Goal: Information Seeking & Learning: Learn about a topic

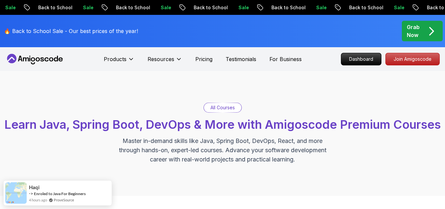
click at [357, 61] on p "Dashboard" at bounding box center [361, 58] width 38 height 11
click at [353, 58] on p "Dashboard" at bounding box center [361, 58] width 38 height 11
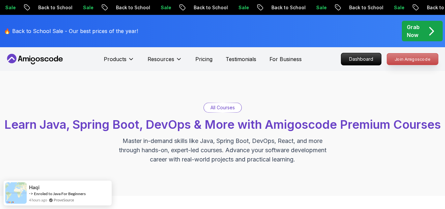
click at [403, 61] on p "Join Amigoscode" at bounding box center [412, 58] width 51 height 11
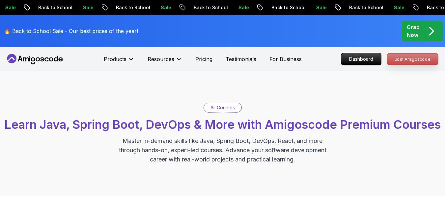
click at [403, 61] on p "Join Amigoscode" at bounding box center [412, 58] width 51 height 11
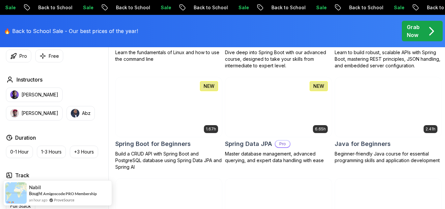
scroll to position [270, 0]
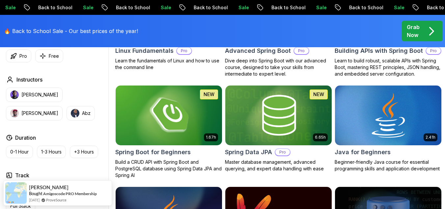
click at [364, 119] on img at bounding box center [388, 115] width 112 height 63
click at [372, 157] on h2 "Java for Beginners" at bounding box center [363, 151] width 56 height 9
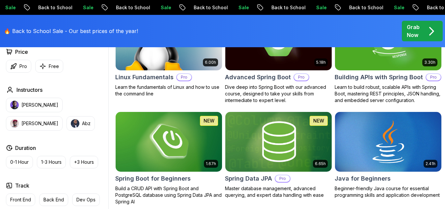
scroll to position [166, 0]
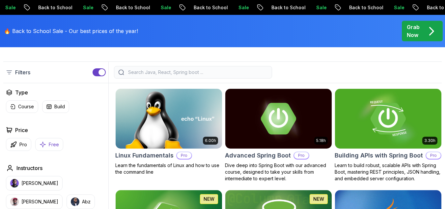
click at [51, 148] on p "Free" at bounding box center [54, 144] width 10 height 7
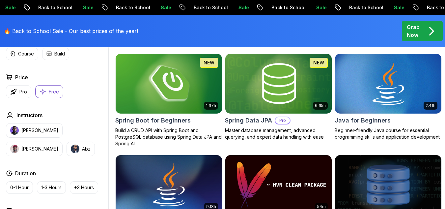
scroll to position [303, 0]
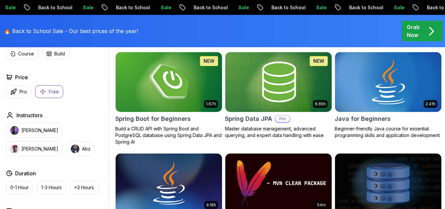
click at [365, 113] on img at bounding box center [388, 81] width 112 height 63
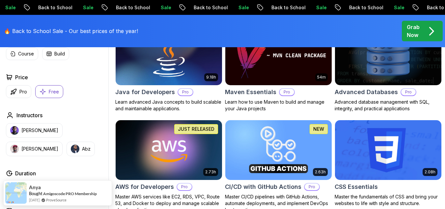
scroll to position [430, 0]
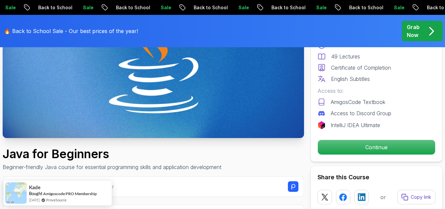
scroll to position [119, 0]
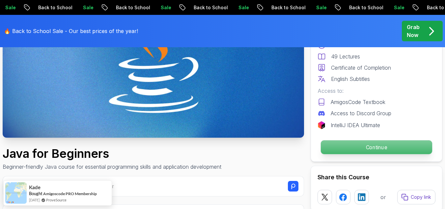
click at [356, 150] on p "Continue" at bounding box center [376, 147] width 111 height 14
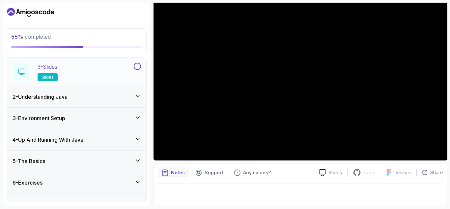
scroll to position [89, 0]
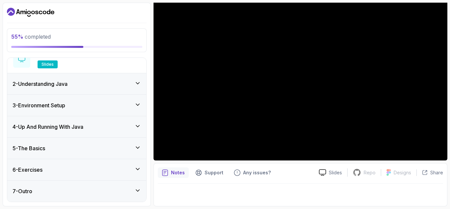
click at [109, 153] on div "5 - The Basics" at bounding box center [76, 147] width 139 height 21
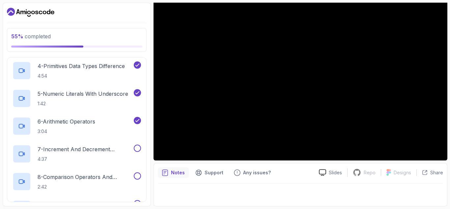
scroll to position [191, 0]
click at [90, 154] on h2 "7 - Increment And Decrement Operators 4:37" at bounding box center [85, 152] width 95 height 17
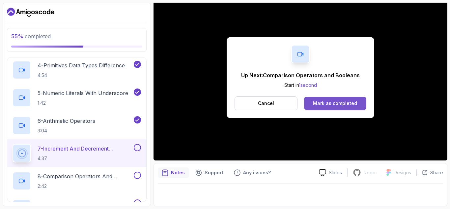
click at [341, 105] on div "Mark as completed" at bounding box center [335, 103] width 44 height 7
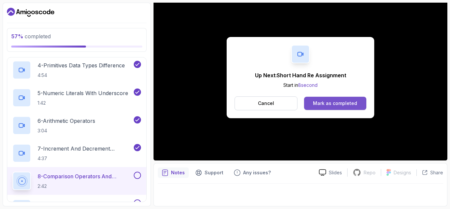
click at [334, 101] on div "Mark as completed" at bounding box center [335, 103] width 44 height 7
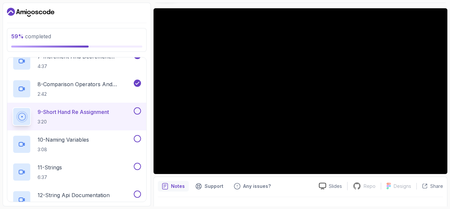
scroll to position [50, 0]
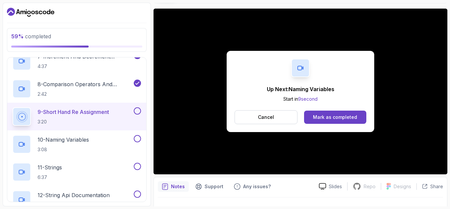
click at [224, 114] on div "Up Next: Naming Variables Start in 9 second Cancel Mark as completed" at bounding box center [301, 91] width 294 height 165
click at [322, 113] on button "Mark as completed" at bounding box center [335, 116] width 62 height 13
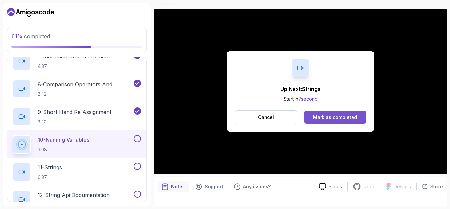
click at [338, 118] on div "Mark as completed" at bounding box center [335, 117] width 44 height 7
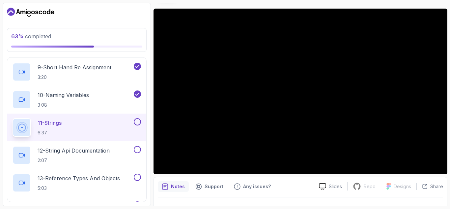
scroll to position [328, 0]
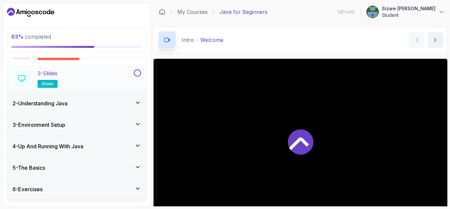
scroll to position [89, 0]
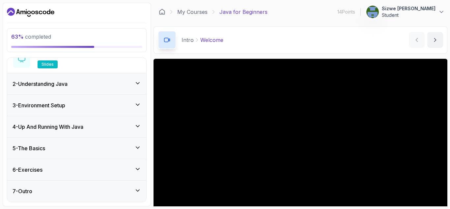
click at [98, 146] on div "5 - The Basics" at bounding box center [77, 148] width 128 height 8
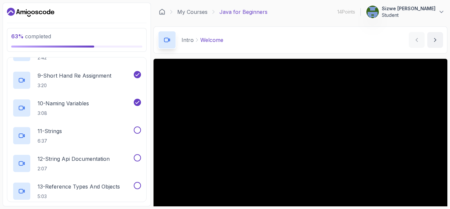
scroll to position [344, 0]
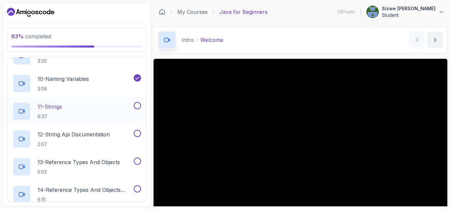
click at [86, 106] on div "11 - Strings 6:37" at bounding box center [73, 111] width 120 height 18
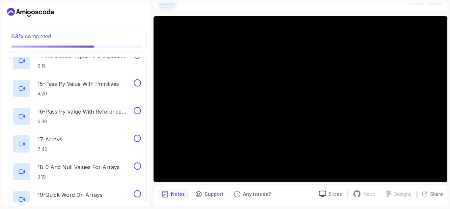
scroll to position [42, 0]
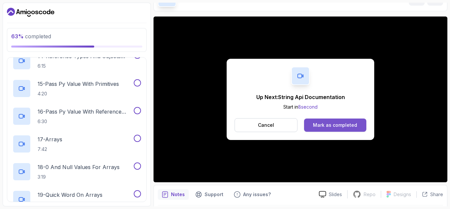
click at [322, 122] on div "Mark as completed" at bounding box center [335, 125] width 44 height 7
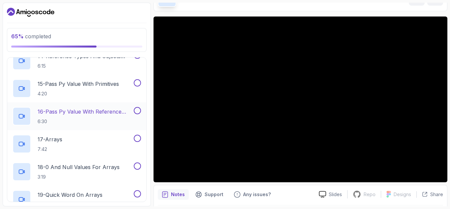
scroll to position [460, 0]
